Goal: Task Accomplishment & Management: Use online tool/utility

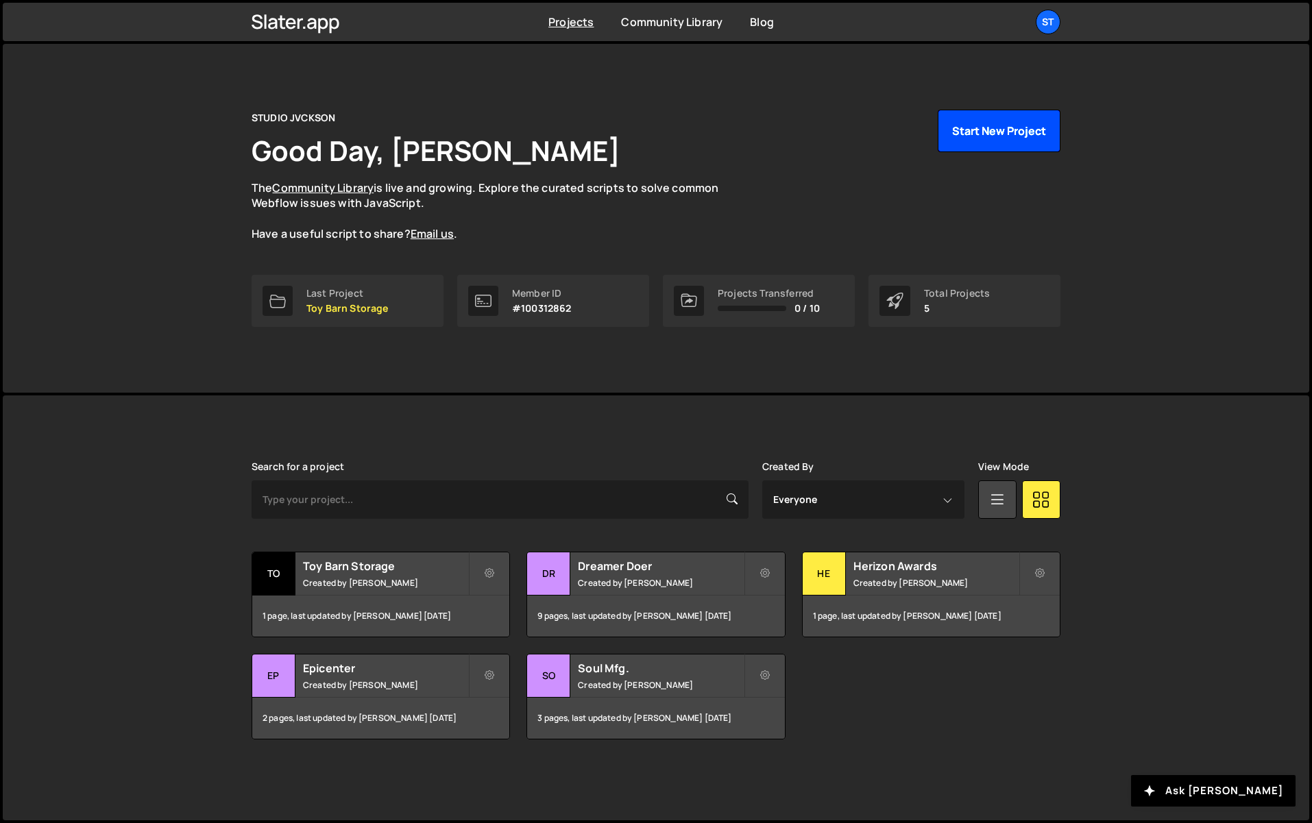
click at [988, 132] on button "Start New Project" at bounding box center [999, 131] width 123 height 42
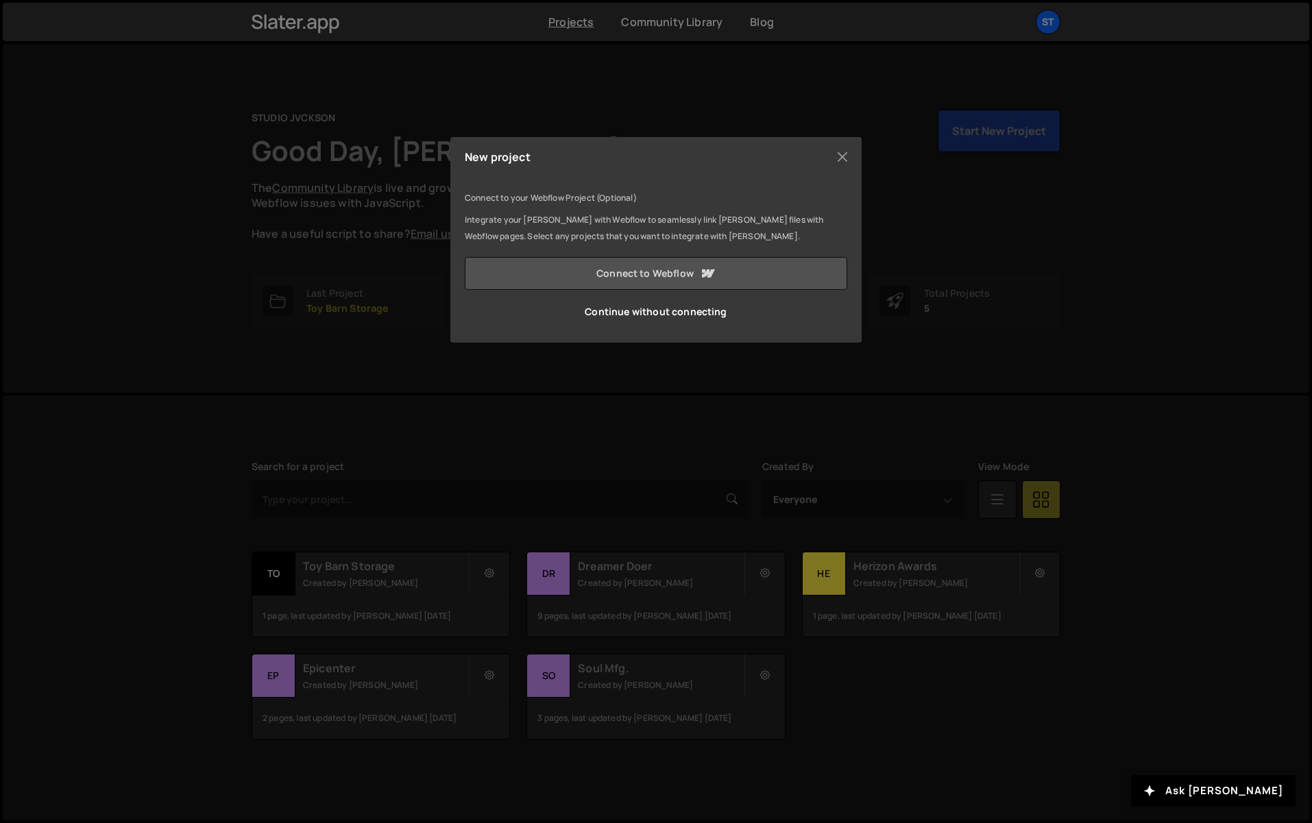
click at [615, 278] on link "Connect to Webflow" at bounding box center [656, 273] width 382 height 33
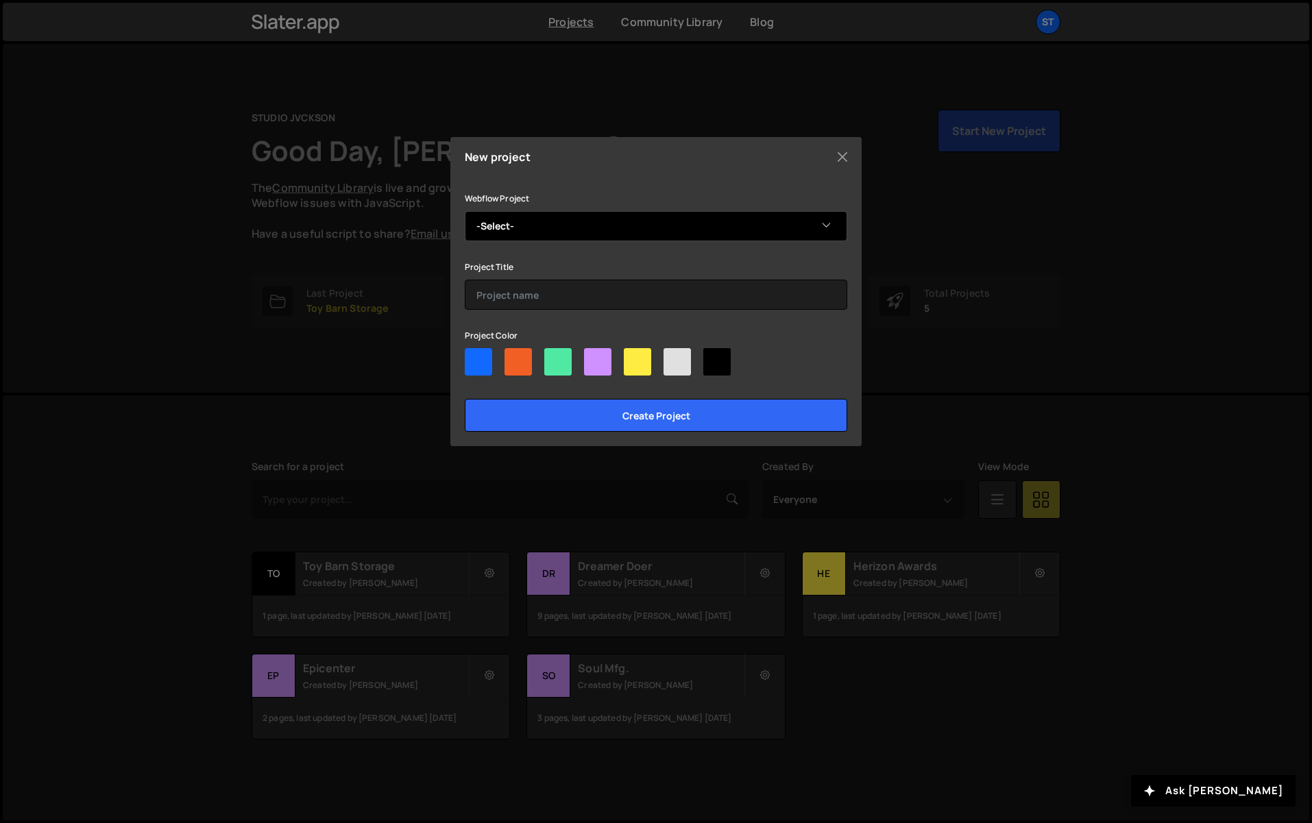
click at [546, 231] on select "-Select- Abruzzo Bodziak Architects" at bounding box center [656, 226] width 382 height 30
select select "68c0512f0a80dd0980afae6a"
click at [465, 211] on select "-Select- Abruzzo Bodziak Architects" at bounding box center [656, 226] width 382 height 30
click at [724, 366] on div at bounding box center [716, 361] width 27 height 27
click at [712, 357] on input"] "radio" at bounding box center [707, 352] width 9 height 9
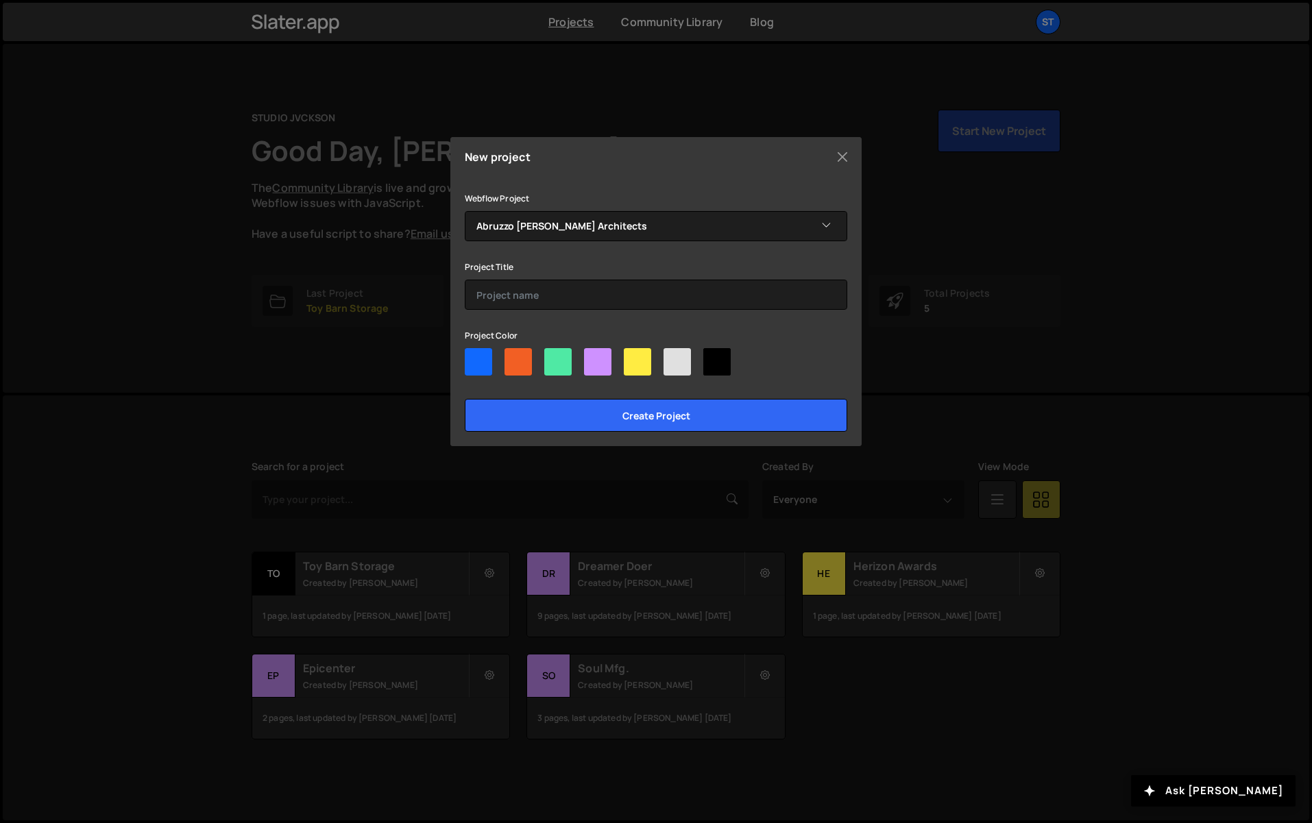
radio input"] "true"
click at [642, 361] on div at bounding box center [637, 361] width 27 height 27
click at [633, 357] on input"] "radio" at bounding box center [628, 352] width 9 height 9
radio input"] "true"
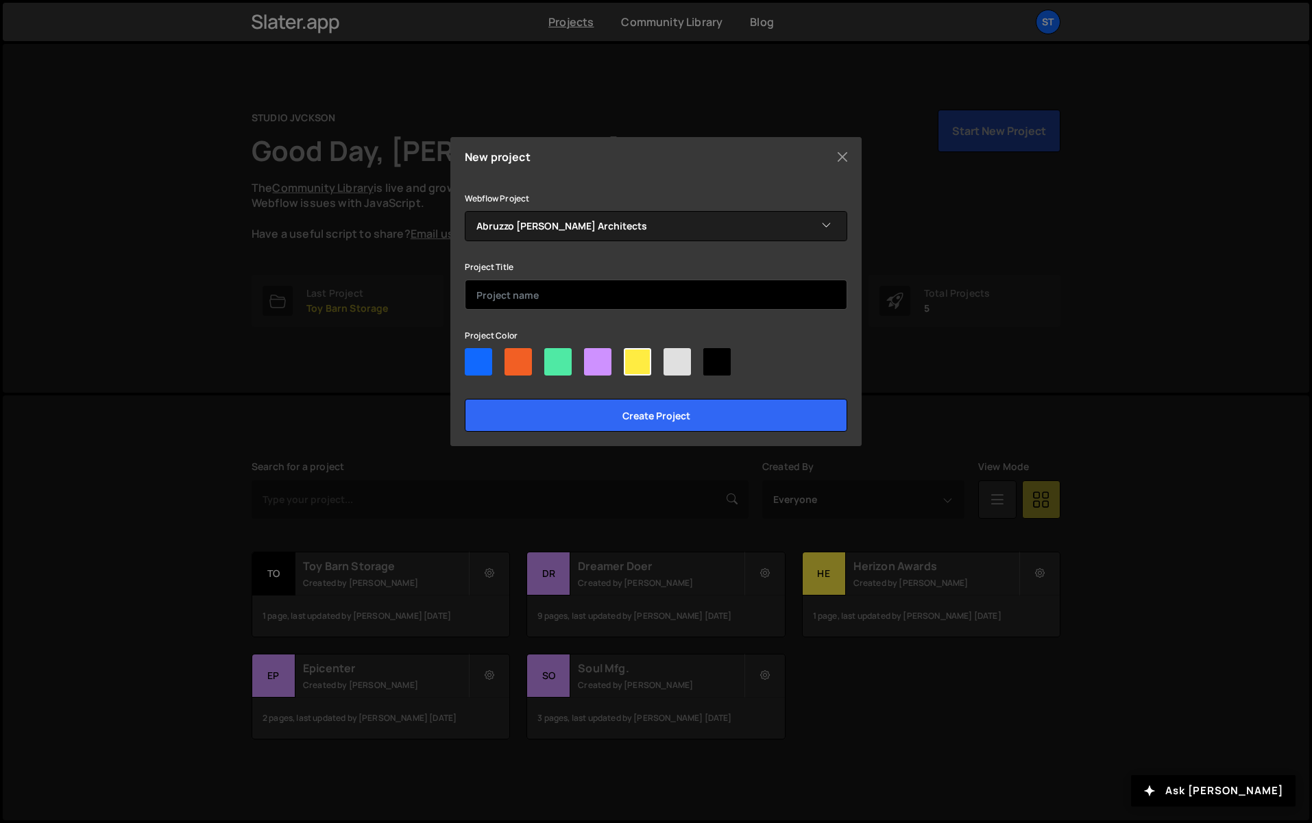
click at [554, 298] on input "text" at bounding box center [656, 295] width 382 height 30
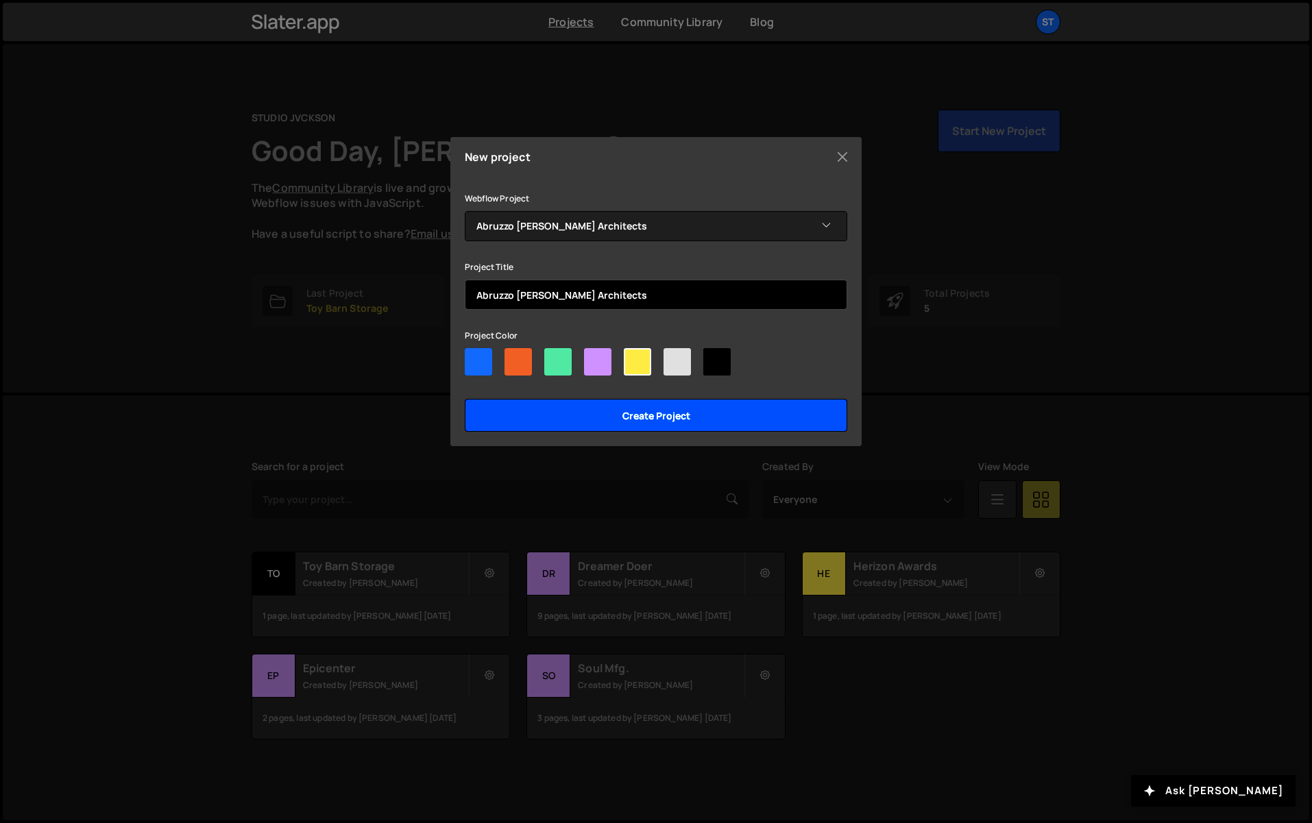
type input "Abruzzo [PERSON_NAME] Architects"
click at [706, 421] on input "Create project" at bounding box center [656, 415] width 382 height 33
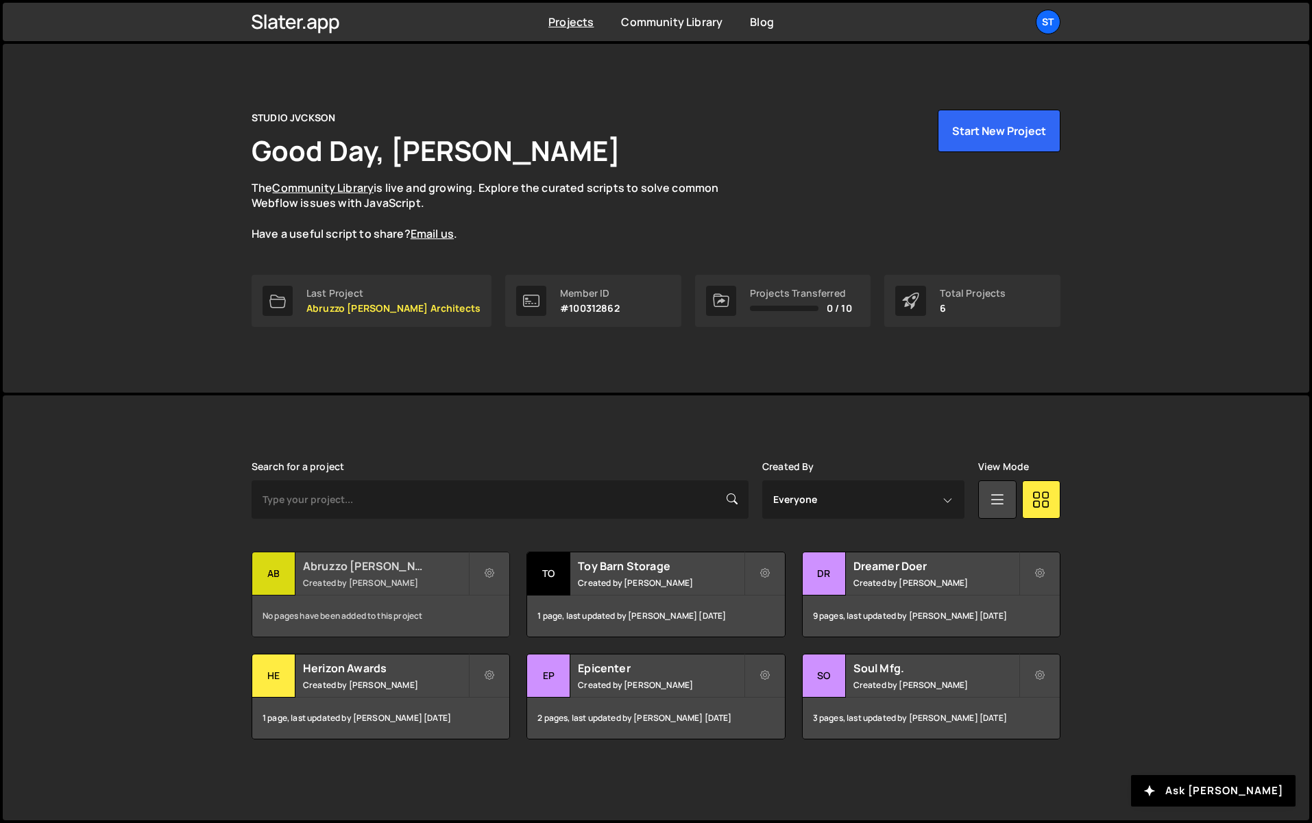
click at [365, 569] on h2 "Abruzzo [PERSON_NAME] Architects" at bounding box center [385, 566] width 165 height 15
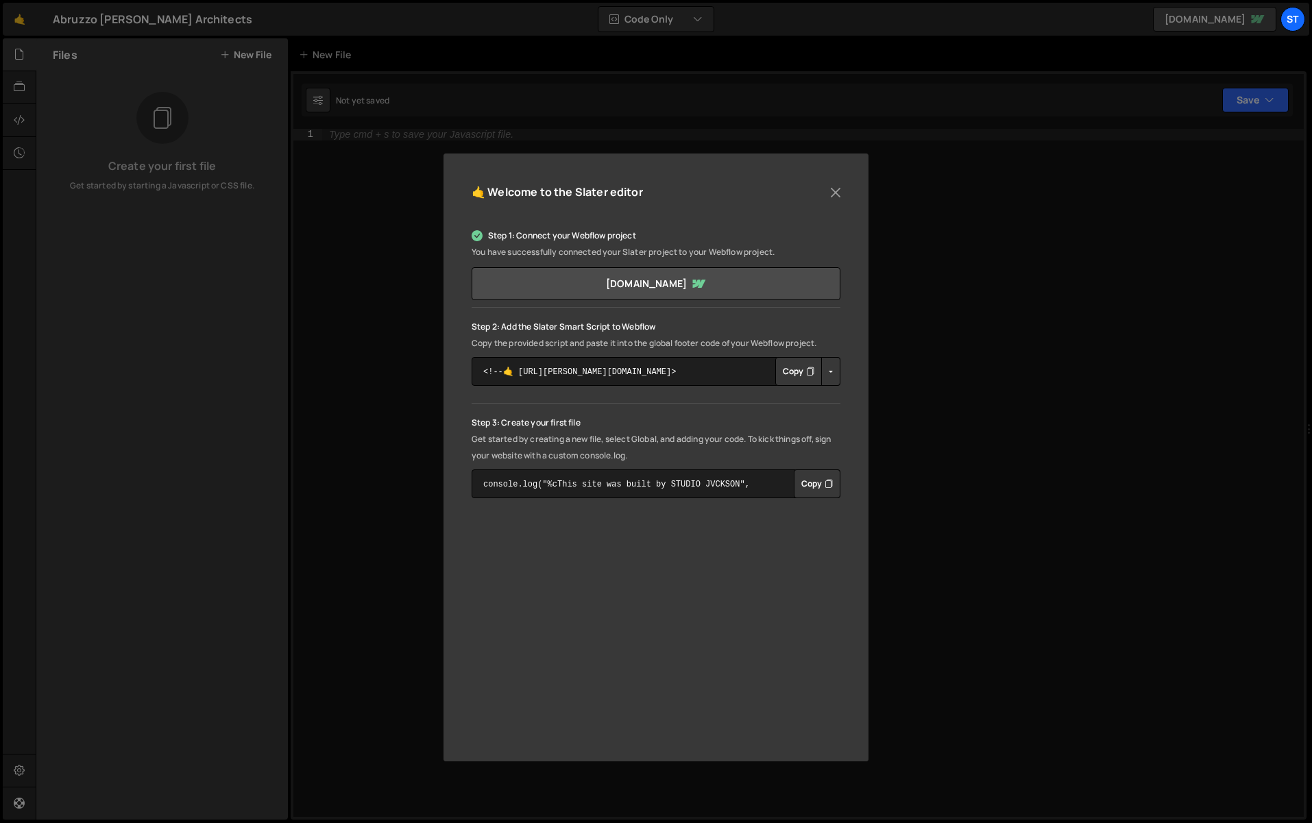
click at [796, 375] on button "Copy" at bounding box center [798, 371] width 47 height 29
click at [836, 191] on button "Close" at bounding box center [835, 192] width 21 height 21
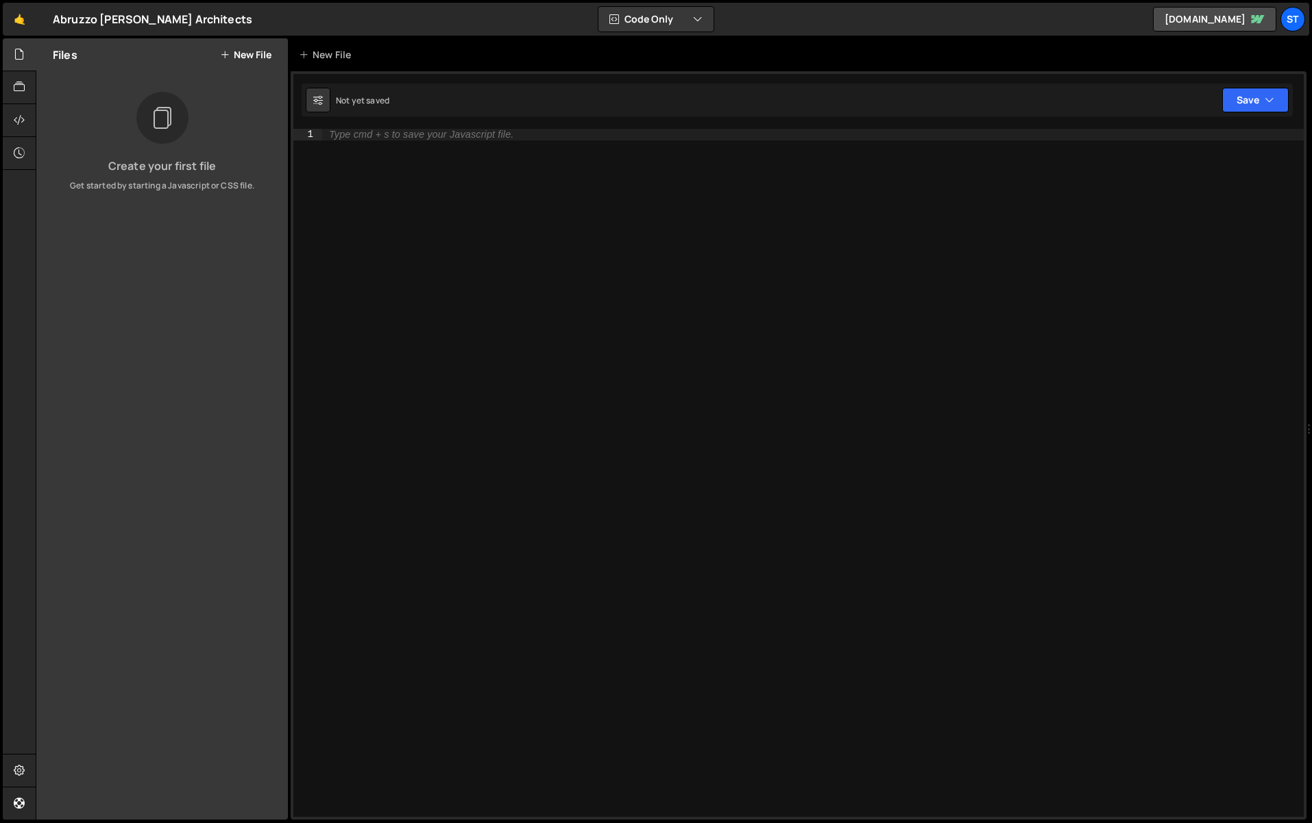
click at [243, 55] on button "New File" at bounding box center [245, 54] width 51 height 11
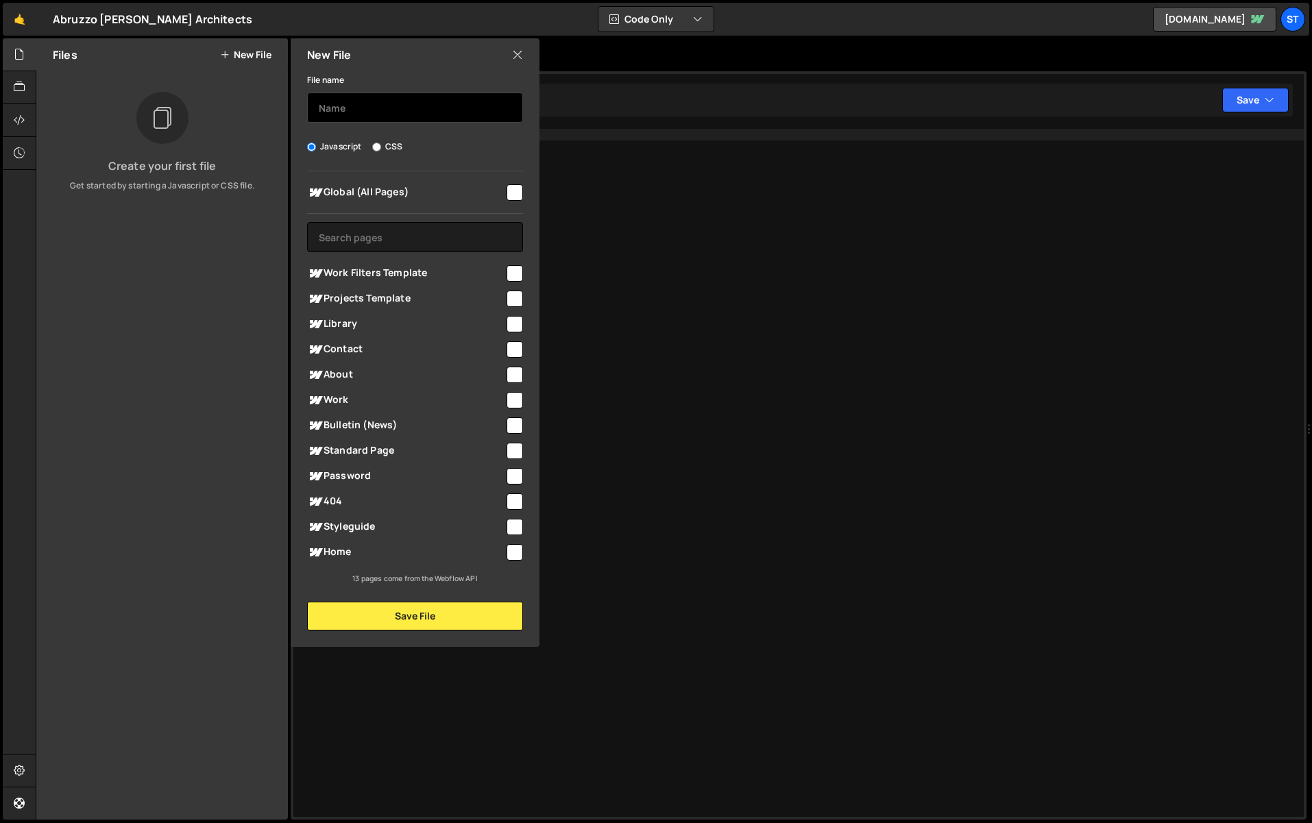
click at [362, 111] on input "text" at bounding box center [415, 108] width 216 height 30
type input "global"
click at [518, 193] on input "checkbox" at bounding box center [514, 192] width 16 height 16
checkbox input "true"
click at [448, 625] on button "Save File" at bounding box center [415, 616] width 216 height 29
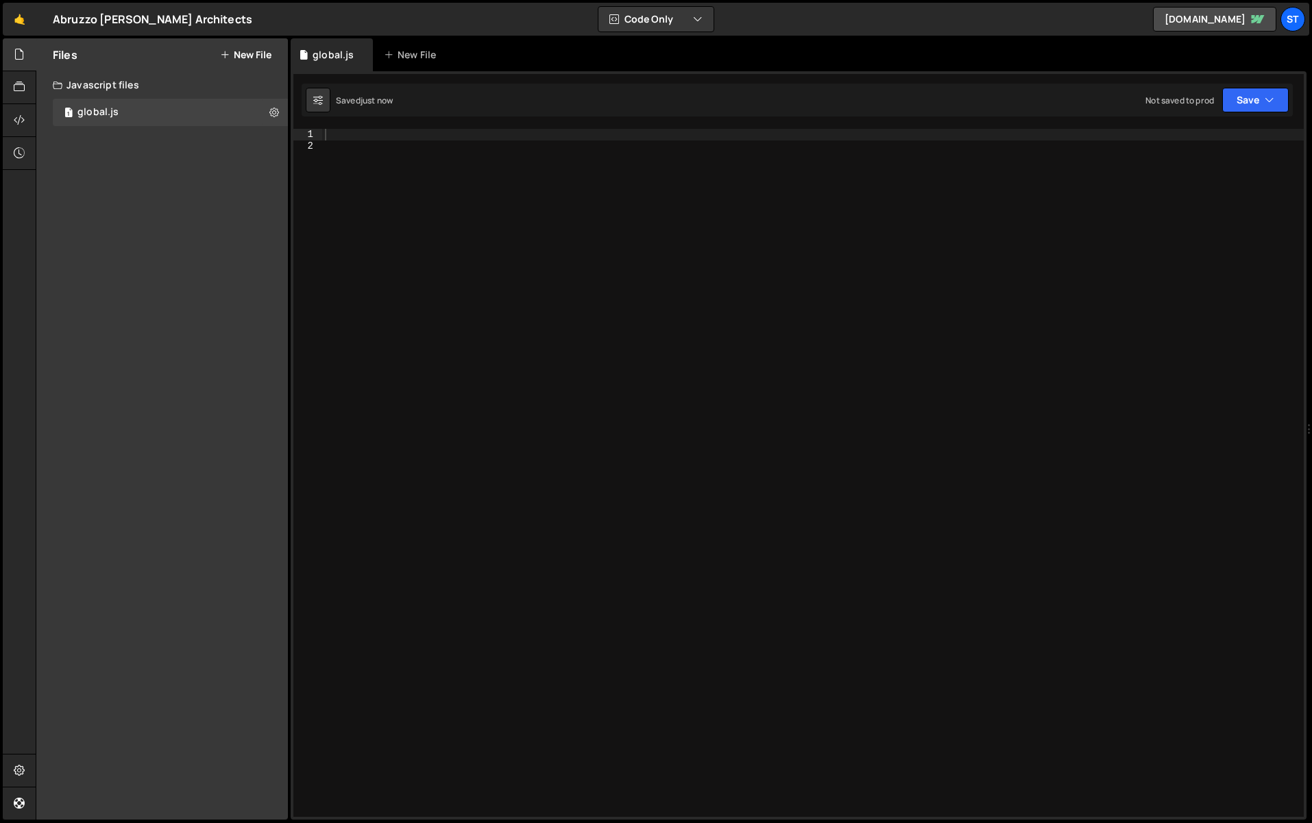
click at [427, 209] on div at bounding box center [812, 484] width 981 height 711
paste textarea "var e = {"
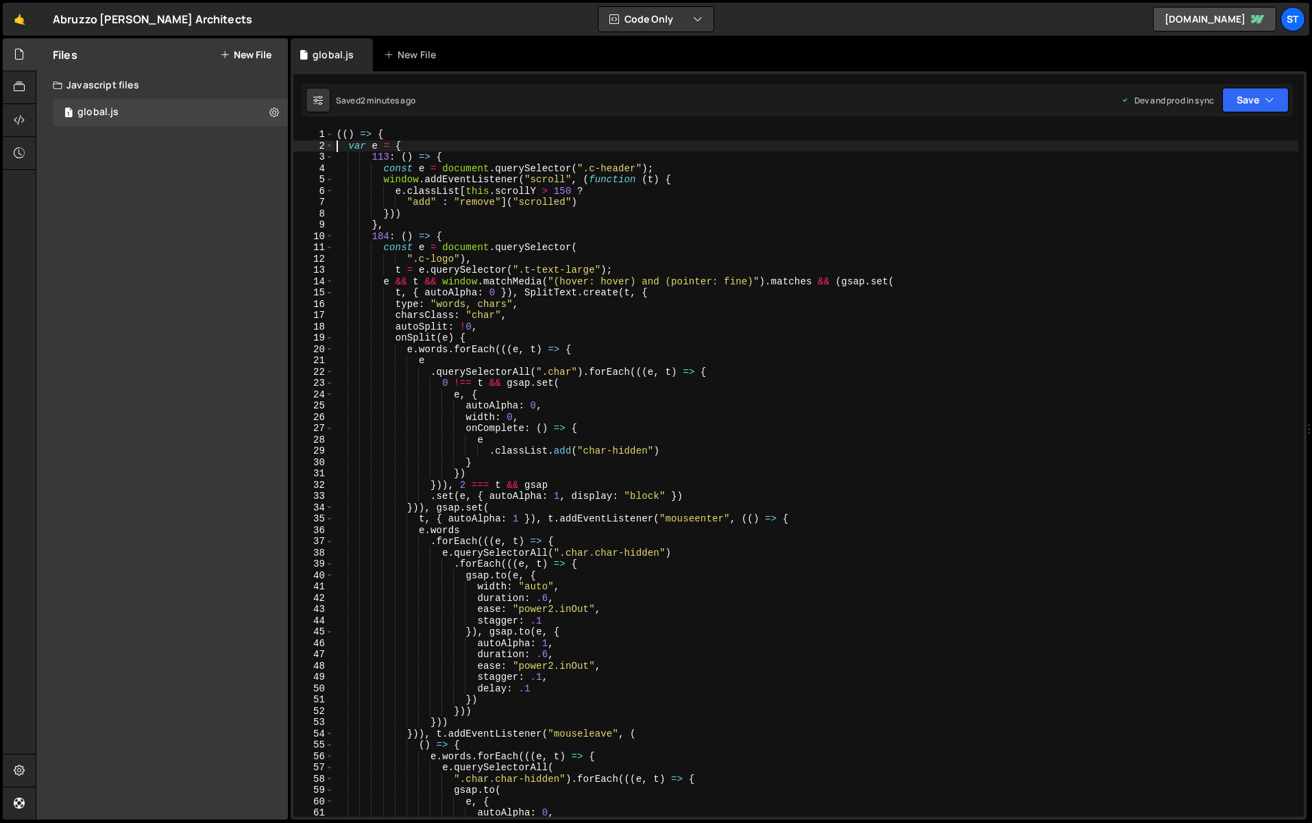
click at [731, 430] on div "(( ) => { var e = { 113 : ( ) => { const e = document . querySelector ( ".c-hea…" at bounding box center [816, 484] width 964 height 711
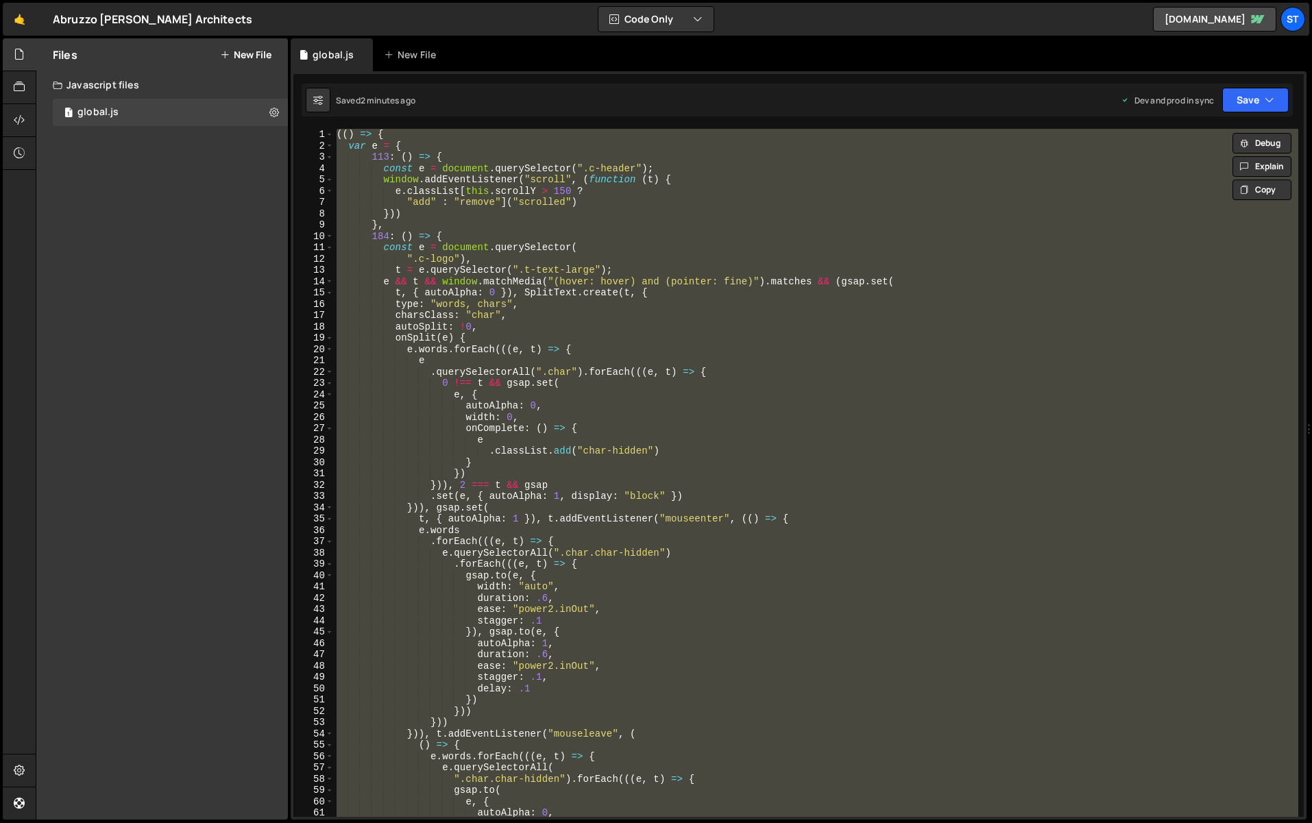
paste textarea "//# sourceMappingURL=[DOMAIN_NAME]"
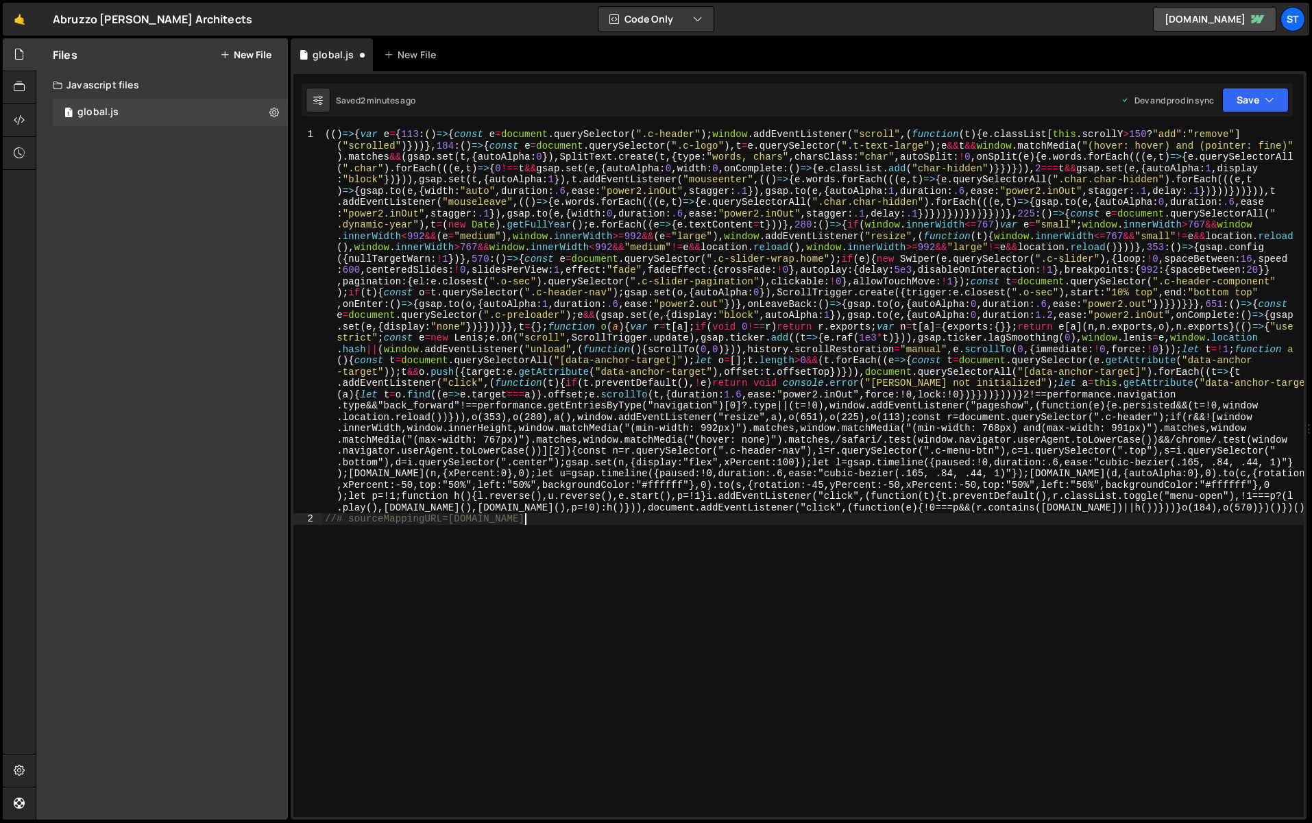
type textarea "var e = {"
